Goal: Task Accomplishment & Management: Manage account settings

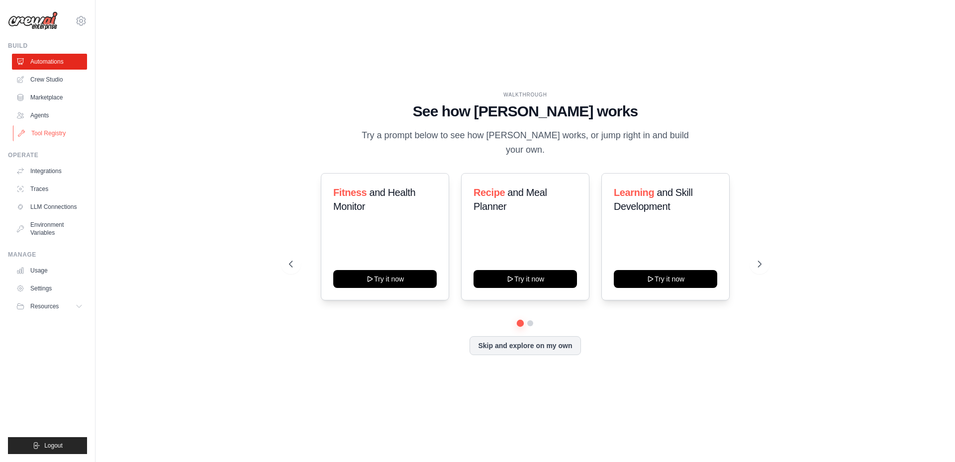
click at [38, 133] on link "Tool Registry" at bounding box center [50, 133] width 75 height 16
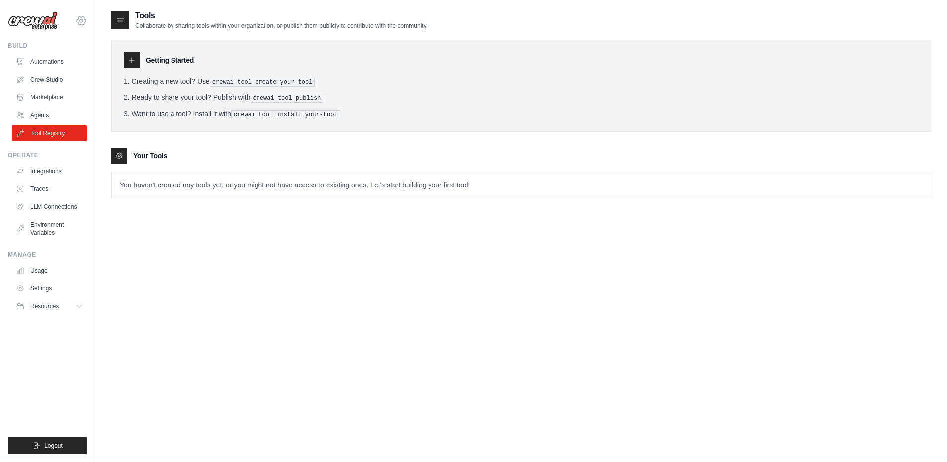
click at [83, 23] on icon at bounding box center [81, 21] width 12 height 12
click at [52, 66] on link "Settings" at bounding box center [80, 67] width 87 height 18
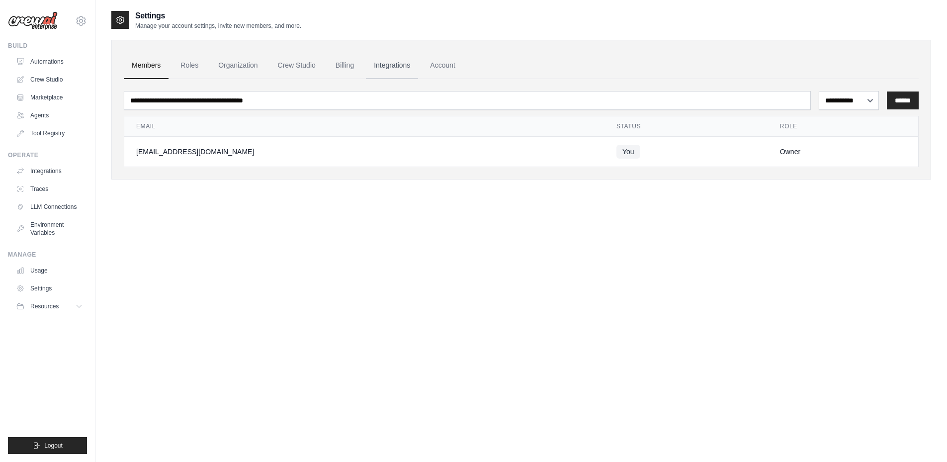
click at [381, 63] on link "Integrations" at bounding box center [392, 65] width 52 height 27
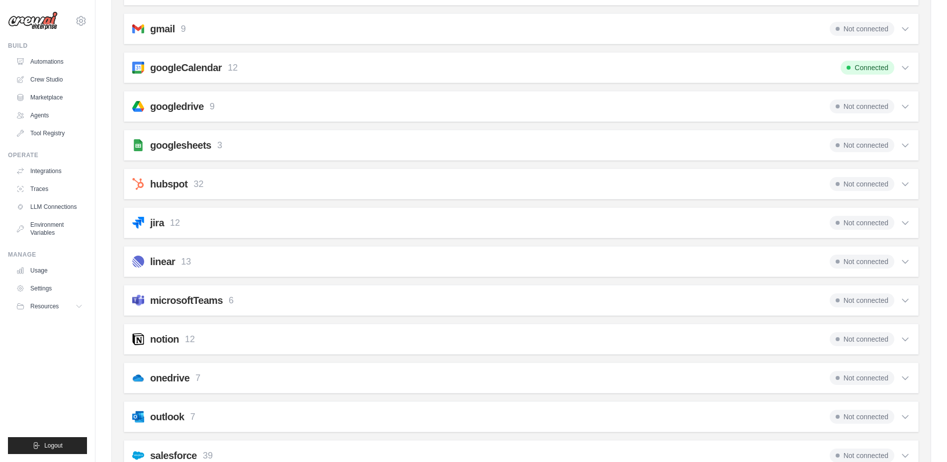
scroll to position [289, 0]
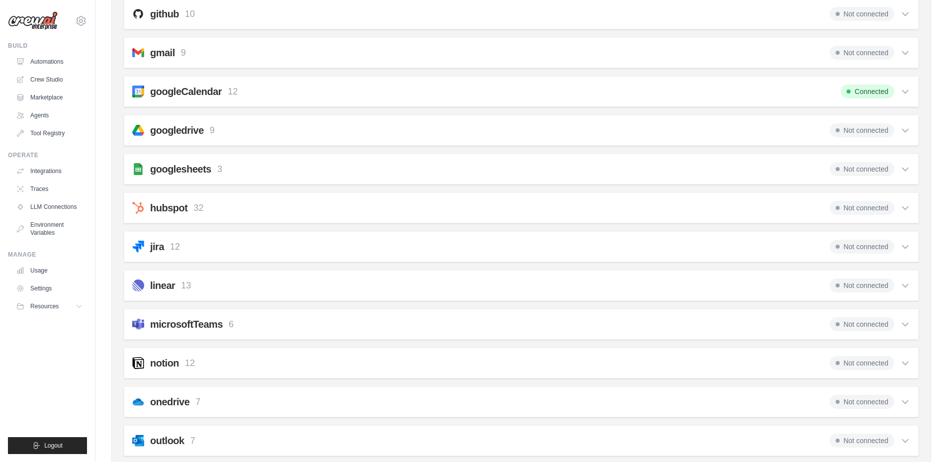
click at [194, 164] on h2 "googlesheets" at bounding box center [180, 169] width 61 height 14
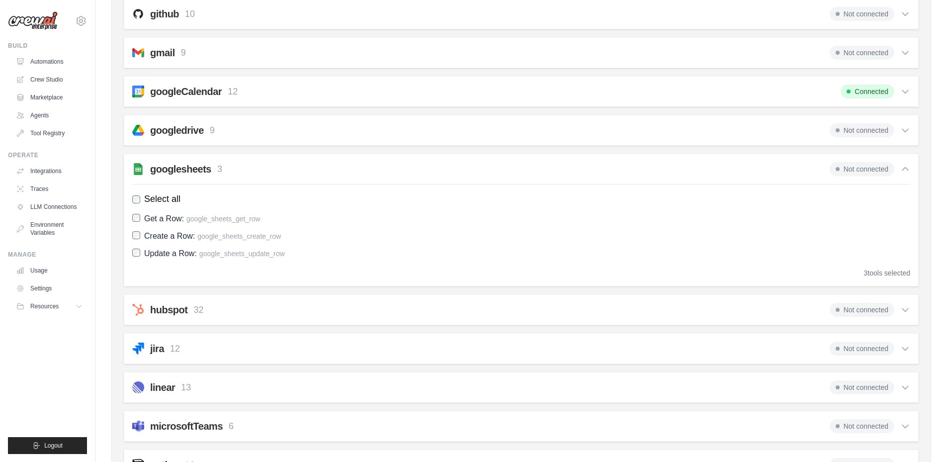
click at [194, 164] on h2 "googlesheets" at bounding box center [180, 169] width 61 height 14
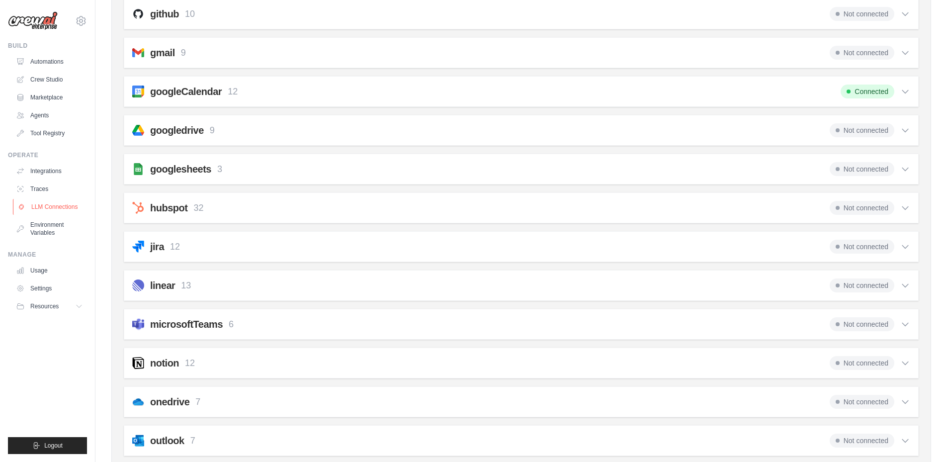
click at [53, 206] on link "LLM Connections" at bounding box center [50, 207] width 75 height 16
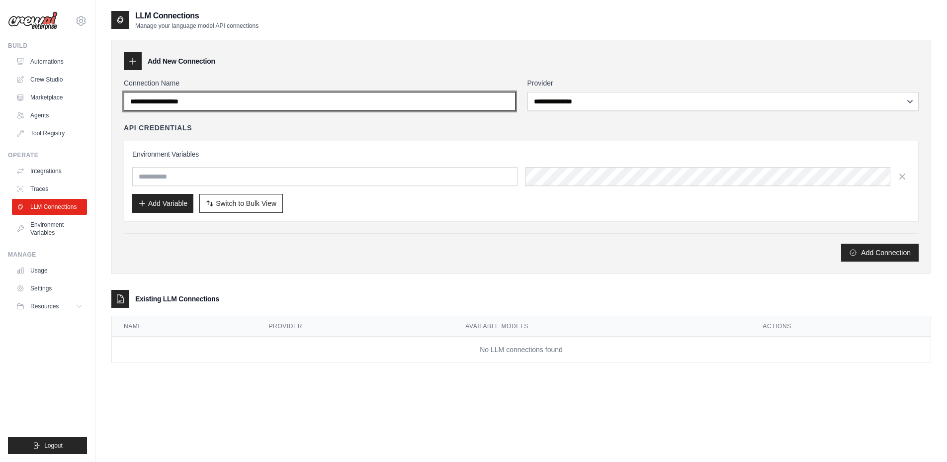
click at [306, 100] on input "Connection Name" at bounding box center [320, 101] width 392 height 19
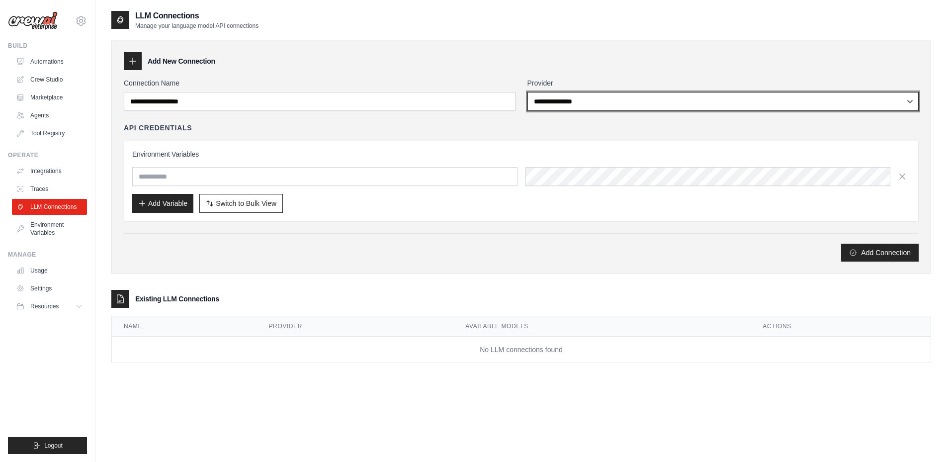
click at [579, 102] on select "**********" at bounding box center [723, 101] width 392 height 19
select select "******"
click at [527, 92] on select "**********" at bounding box center [723, 101] width 392 height 19
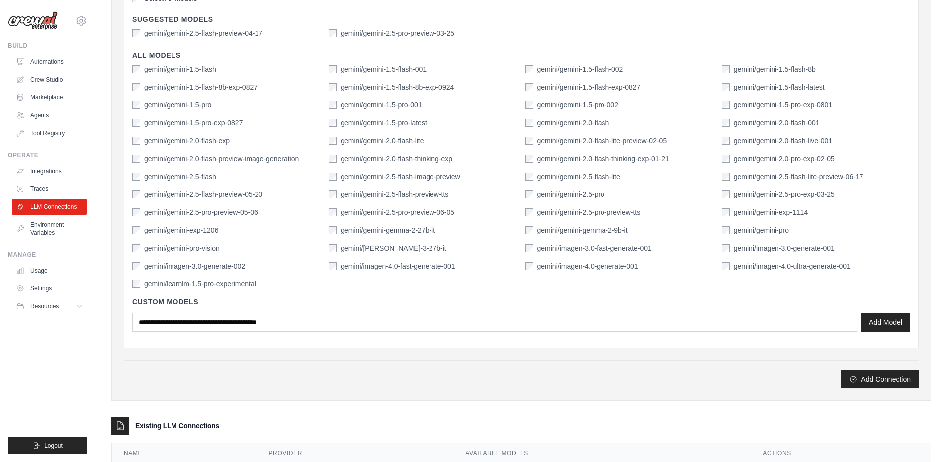
scroll to position [199, 0]
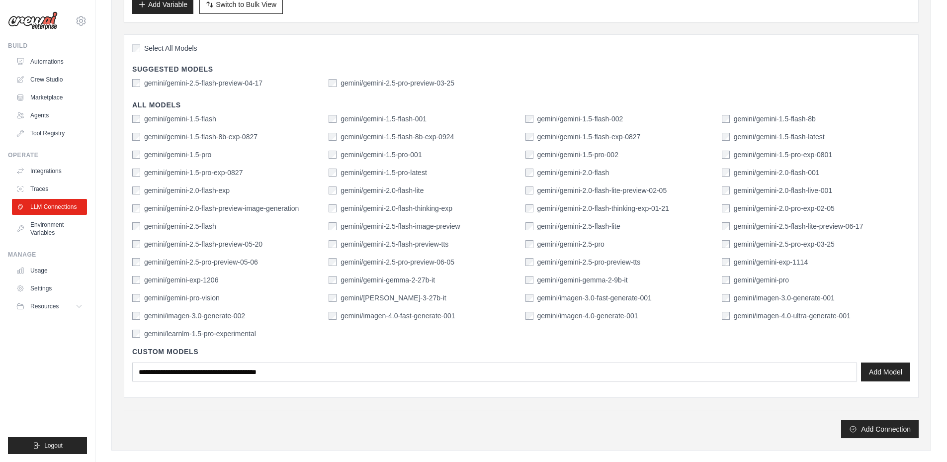
click at [185, 81] on label "gemini/gemini-2.5-flash-preview-04-17" at bounding box center [203, 83] width 118 height 10
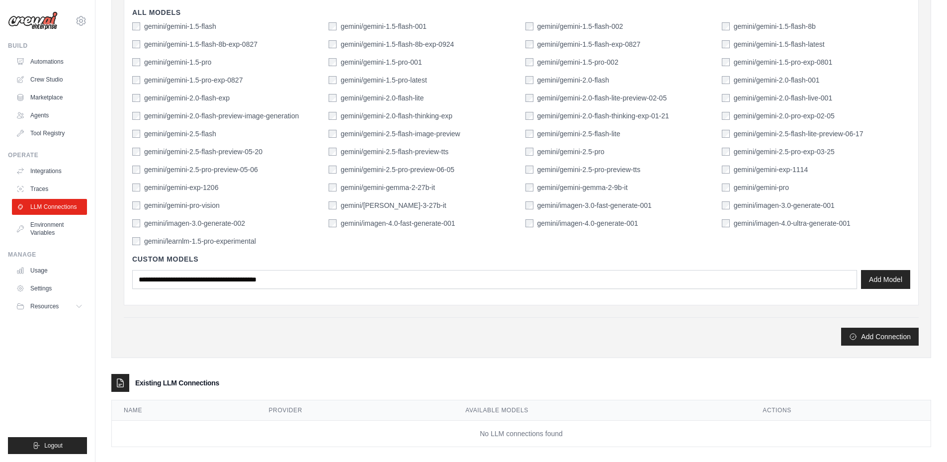
scroll to position [302, 0]
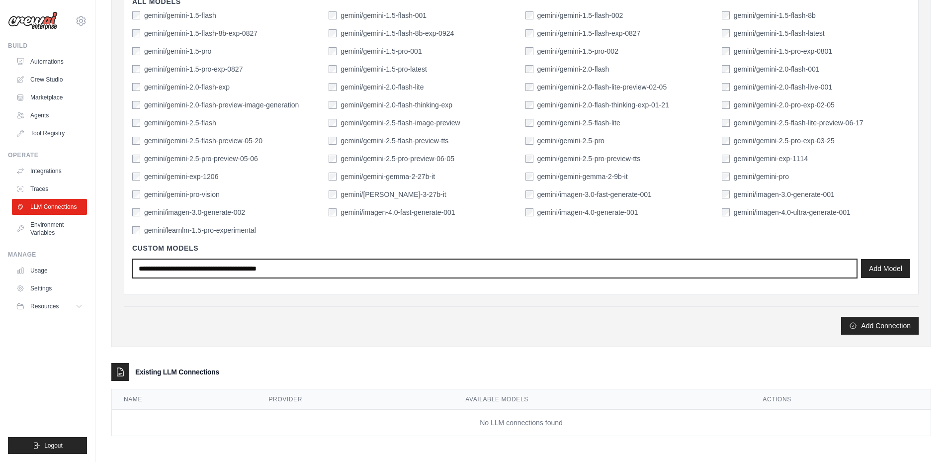
click at [282, 266] on input "text" at bounding box center [494, 268] width 725 height 19
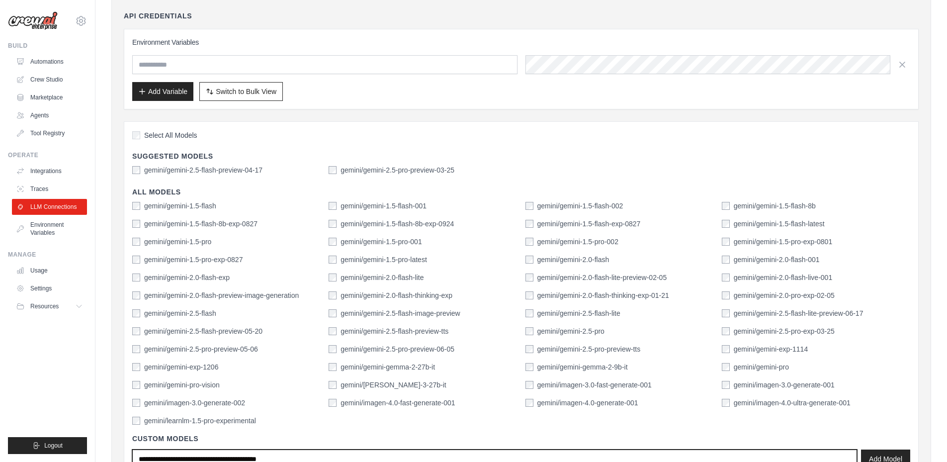
scroll to position [103, 0]
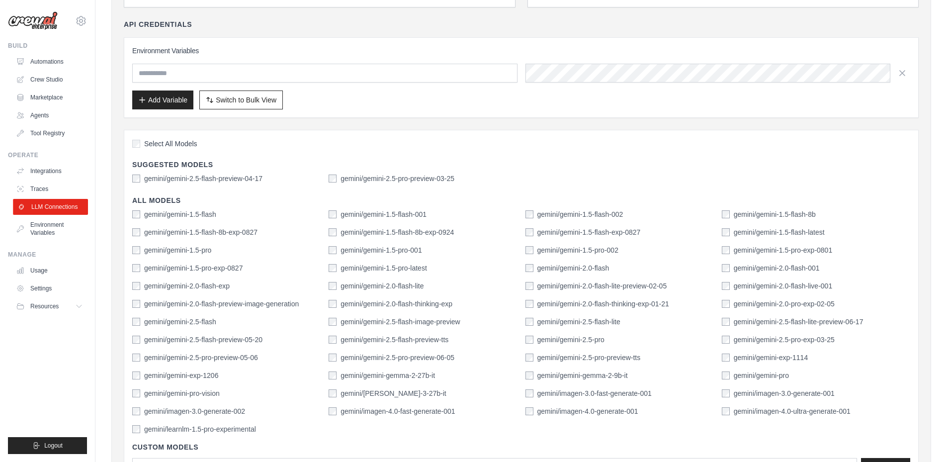
click at [41, 205] on link "LLM Connections" at bounding box center [50, 207] width 75 height 16
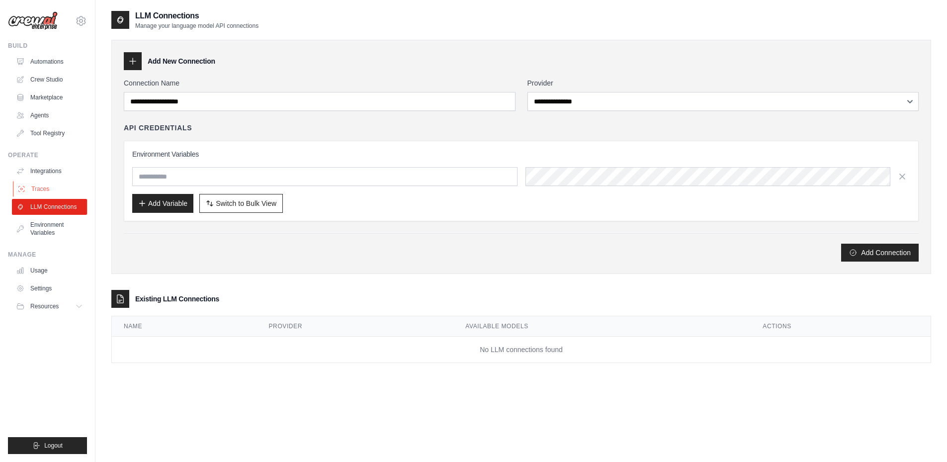
click at [38, 186] on link "Traces" at bounding box center [50, 189] width 75 height 16
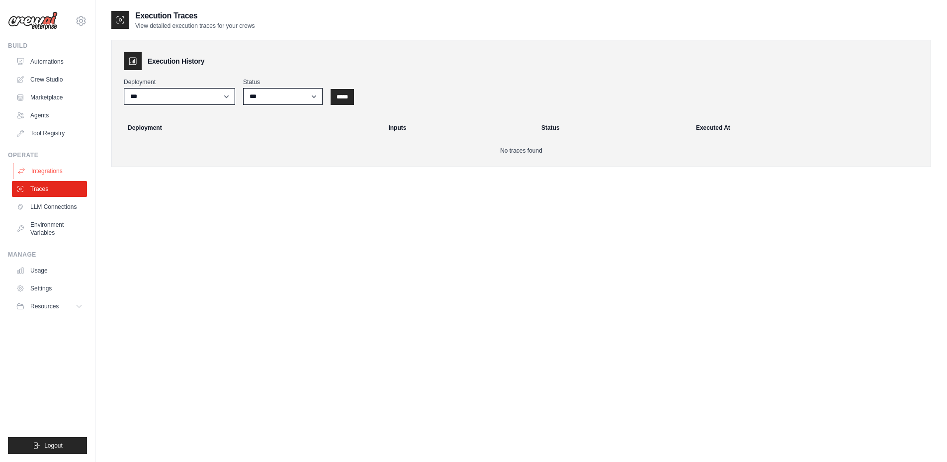
click at [38, 171] on link "Integrations" at bounding box center [50, 171] width 75 height 16
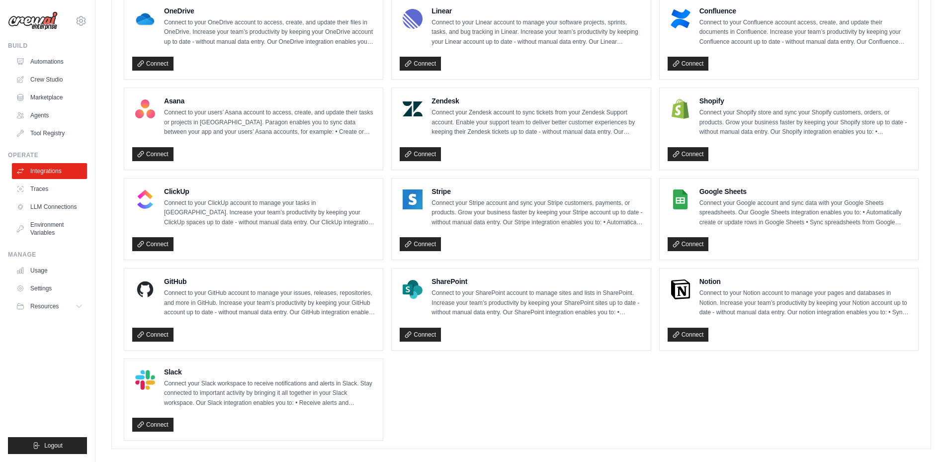
scroll to position [588, 0]
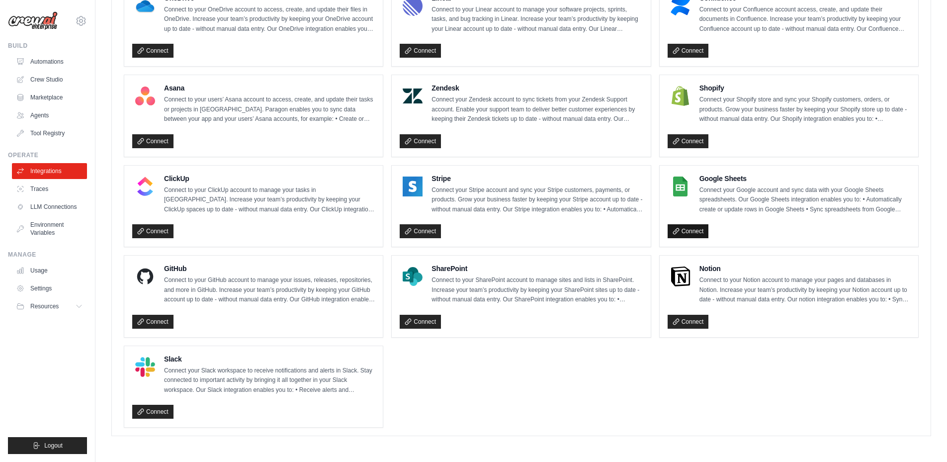
click at [693, 230] on link "Connect" at bounding box center [688, 231] width 41 height 14
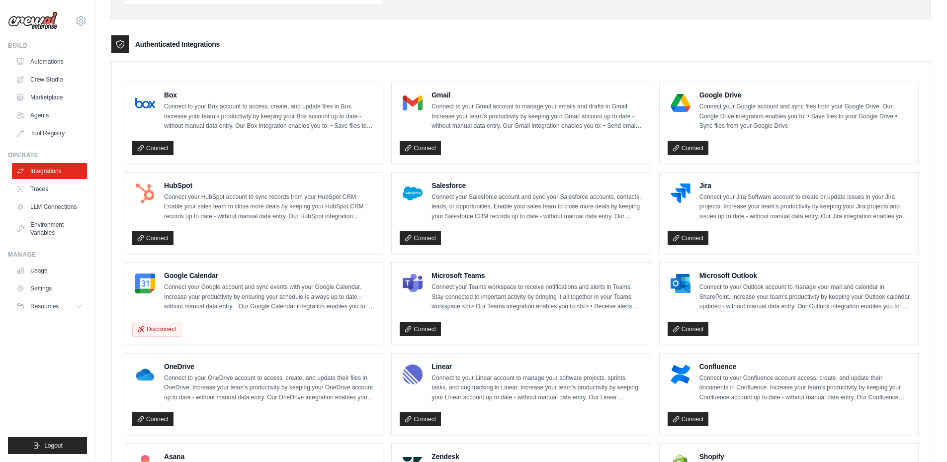
scroll to position [249, 0]
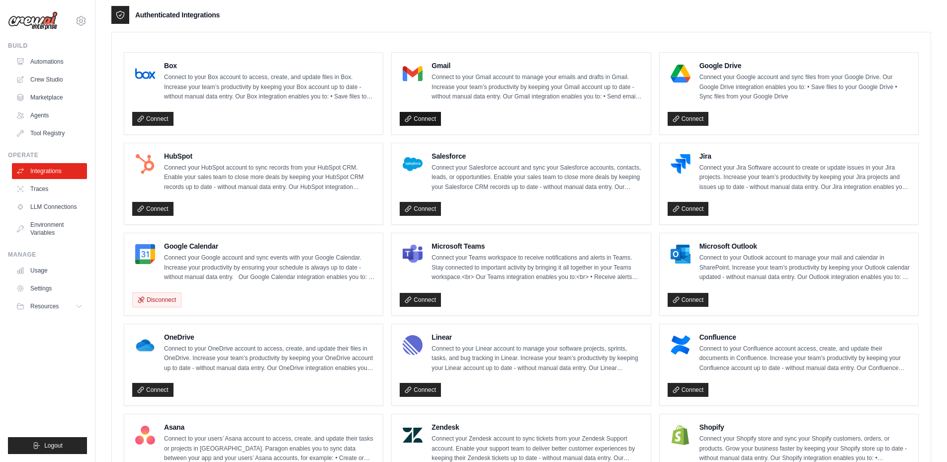
click at [423, 117] on link "Connect" at bounding box center [420, 119] width 41 height 14
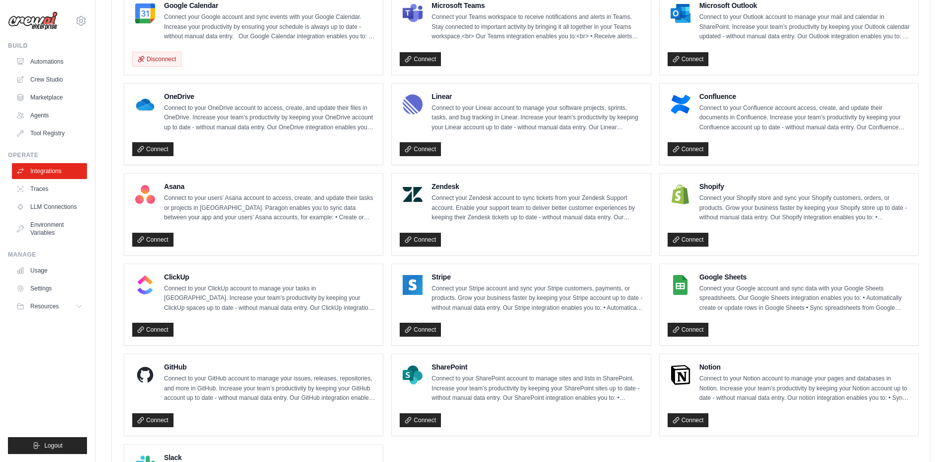
scroll to position [581, 0]
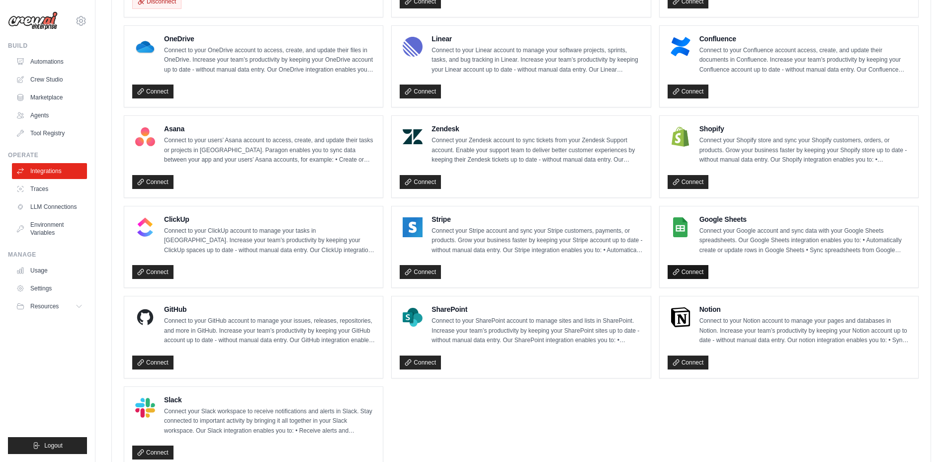
click at [688, 270] on link "Connect" at bounding box center [688, 272] width 41 height 14
click at [454, 435] on ul "Box Connect to your Box account to access, create, and update files in Box. Inc…" at bounding box center [521, 111] width 795 height 714
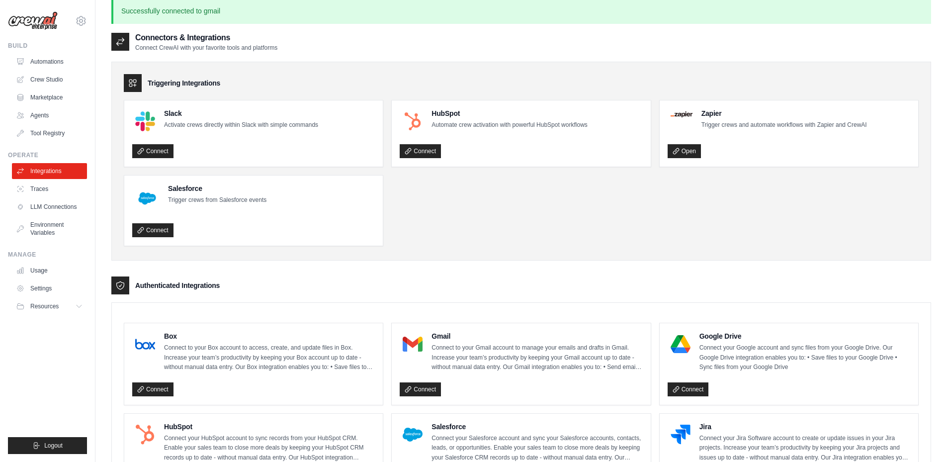
scroll to position [0, 0]
